Goal: Check status: Check status

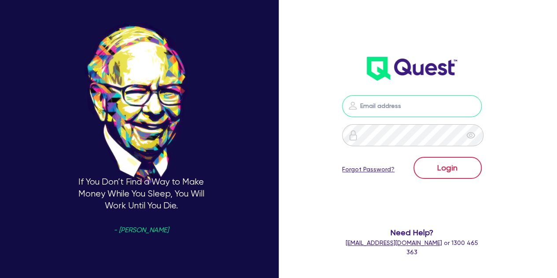
type input "[PERSON_NAME][EMAIL_ADDRESS][PERSON_NAME][DOMAIN_NAME]"
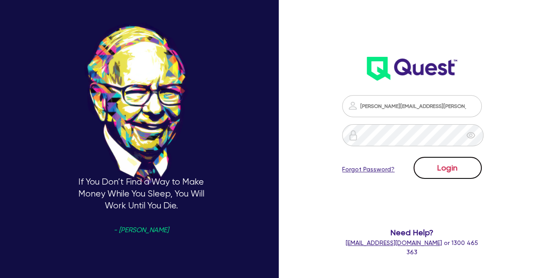
click at [452, 166] on button "Login" at bounding box center [448, 168] width 68 height 22
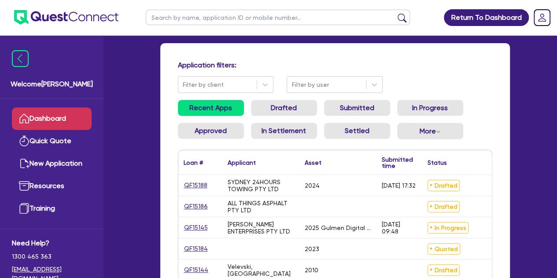
scroll to position [64, 0]
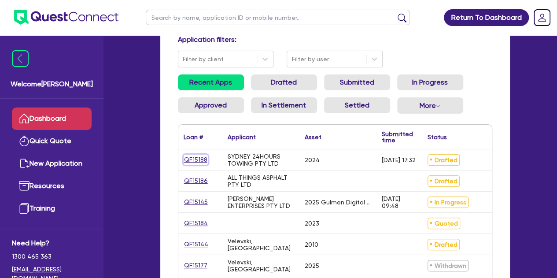
click at [196, 158] on link "QF15188" at bounding box center [196, 160] width 24 height 10
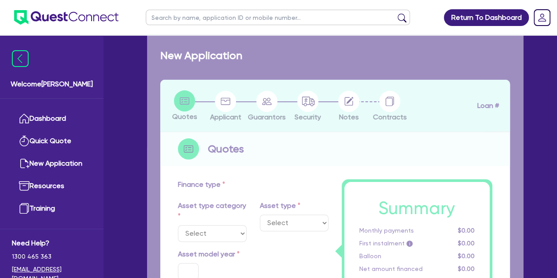
select select "CARS_AND_LIGHT_TRUCKS"
type input "2024"
radio input "true"
type input "65,000"
type input "7"
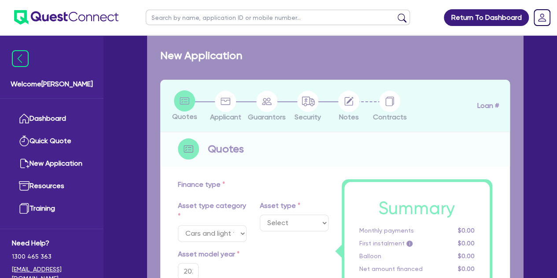
select select "PASSENGER_VEHICLES"
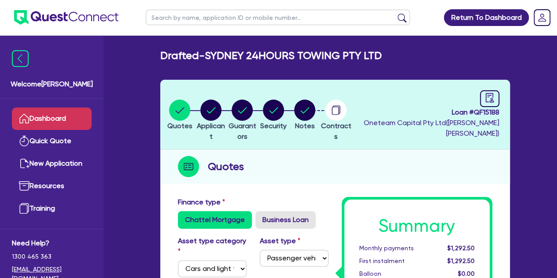
click at [56, 113] on link "Dashboard" at bounding box center [52, 118] width 80 height 22
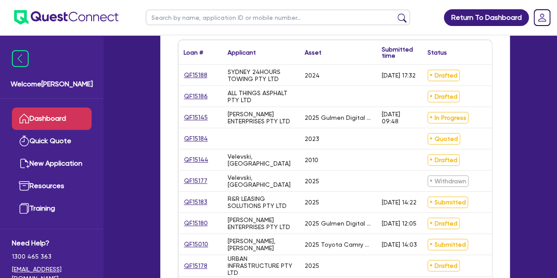
scroll to position [149, 0]
